Goal: Transaction & Acquisition: Purchase product/service

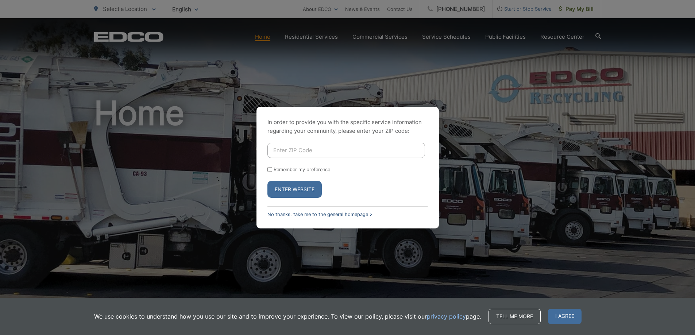
click at [319, 214] on link "No thanks, take me to the general homepage >" at bounding box center [319, 213] width 105 height 5
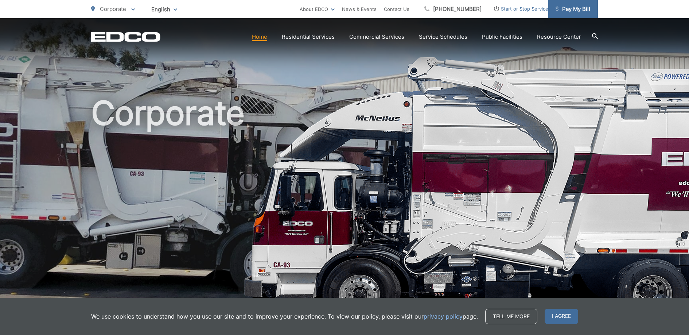
click at [571, 11] on span "Pay My Bill" at bounding box center [573, 9] width 35 height 9
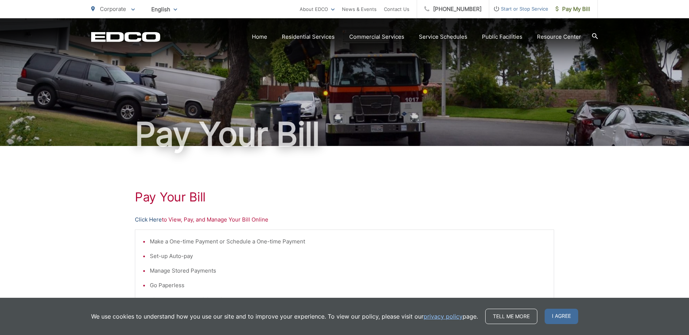
click at [144, 220] on link "Click Here" at bounding box center [148, 219] width 27 height 9
